Goal: Information Seeking & Learning: Learn about a topic

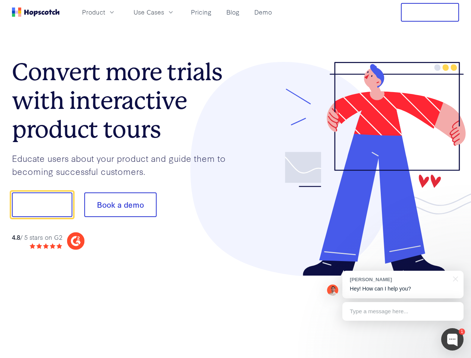
click at [235, 179] on div at bounding box center [347, 169] width 224 height 214
click at [105, 12] on span "Product" at bounding box center [93, 11] width 23 height 9
click at [164, 12] on span "Use Cases" at bounding box center [148, 11] width 31 height 9
click at [430, 12] on button "Free Trial" at bounding box center [430, 12] width 58 height 19
click at [42, 205] on button "Show me!" at bounding box center [42, 204] width 60 height 25
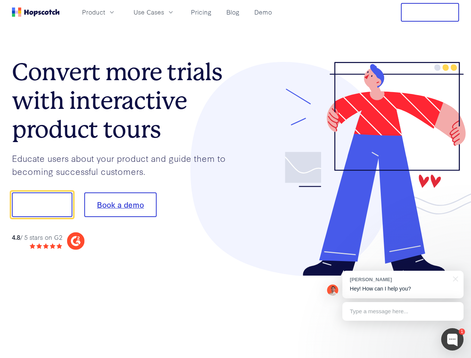
click at [120, 205] on button "Book a demo" at bounding box center [120, 204] width 72 height 25
click at [452, 339] on div at bounding box center [452, 339] width 22 height 22
click at [402, 284] on div "[PERSON_NAME] Hey! How can I help you?" at bounding box center [402, 284] width 121 height 28
click at [454, 278] on div at bounding box center [393, 203] width 140 height 249
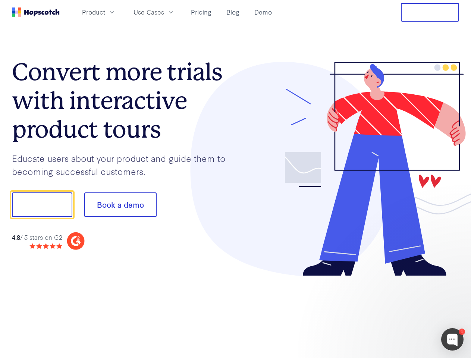
click at [402, 311] on div at bounding box center [393, 253] width 140 height 149
